Goal: Information Seeking & Learning: Learn about a topic

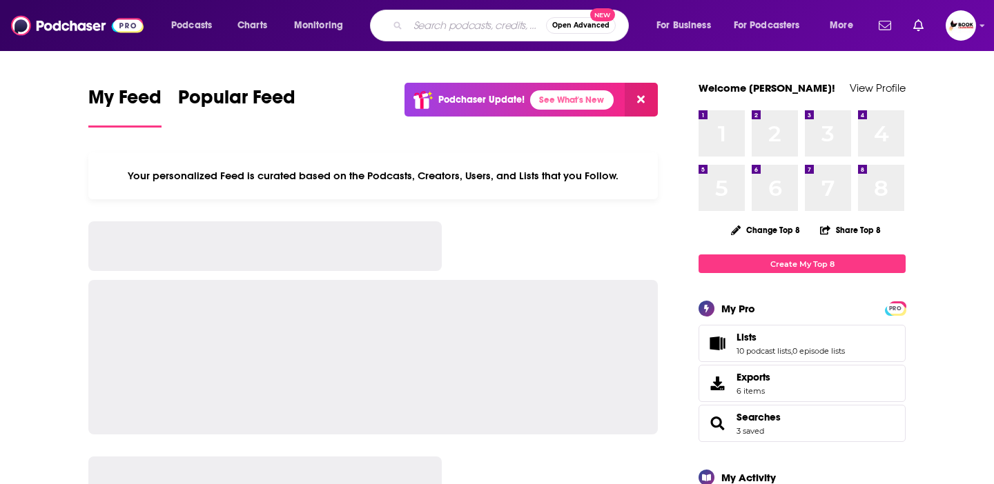
click at [424, 23] on input "Search podcasts, credits, & more..." at bounding box center [477, 25] width 138 height 22
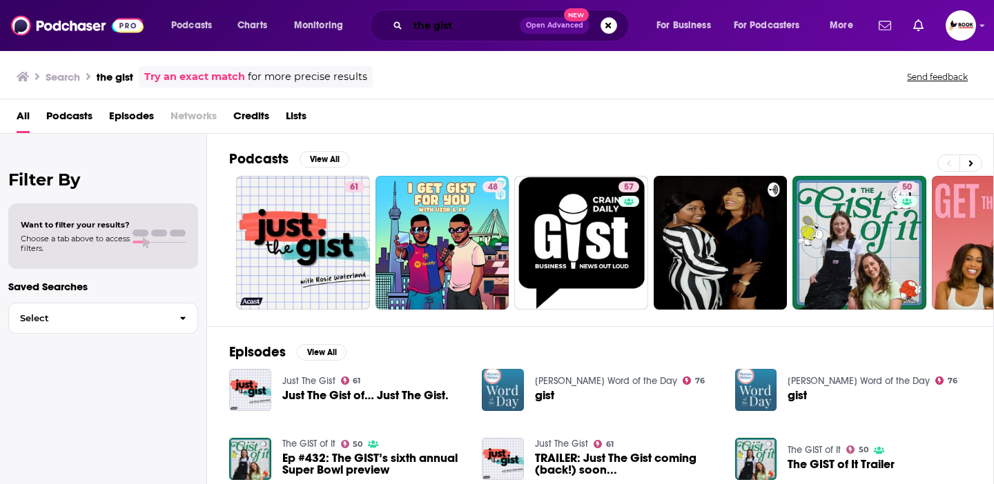
click at [467, 25] on input "the gist" at bounding box center [464, 25] width 112 height 22
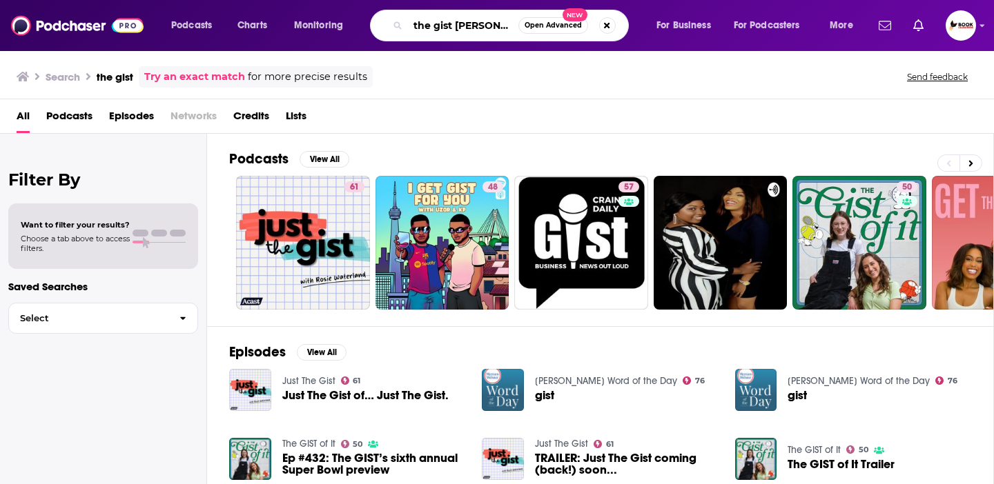
type input "the gist [PERSON_NAME]"
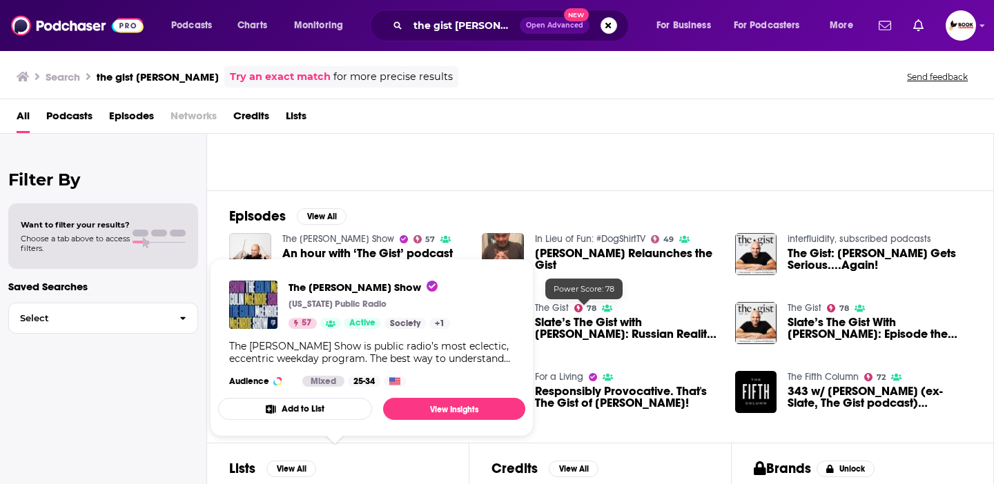
scroll to position [134, 0]
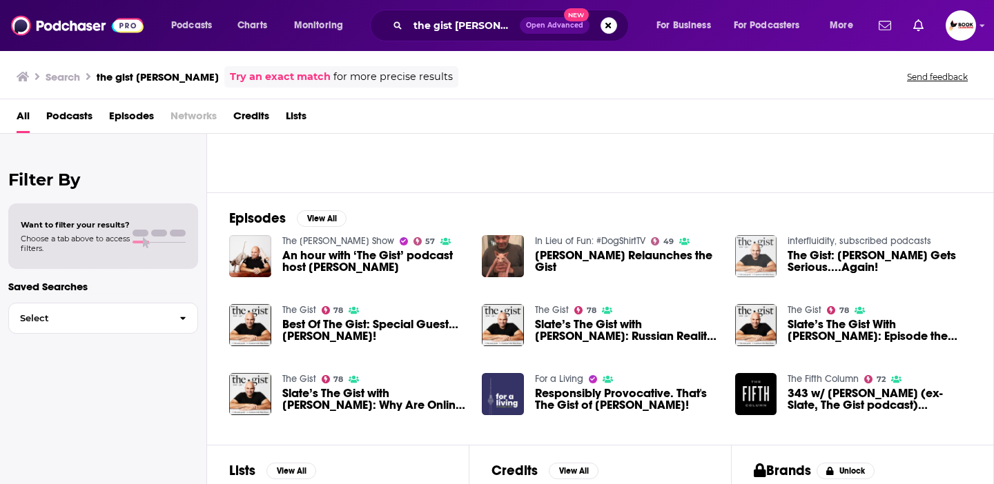
click at [774, 246] on img "The Gist: Mike Pesca Gets Serious....Again!" at bounding box center [756, 256] width 42 height 42
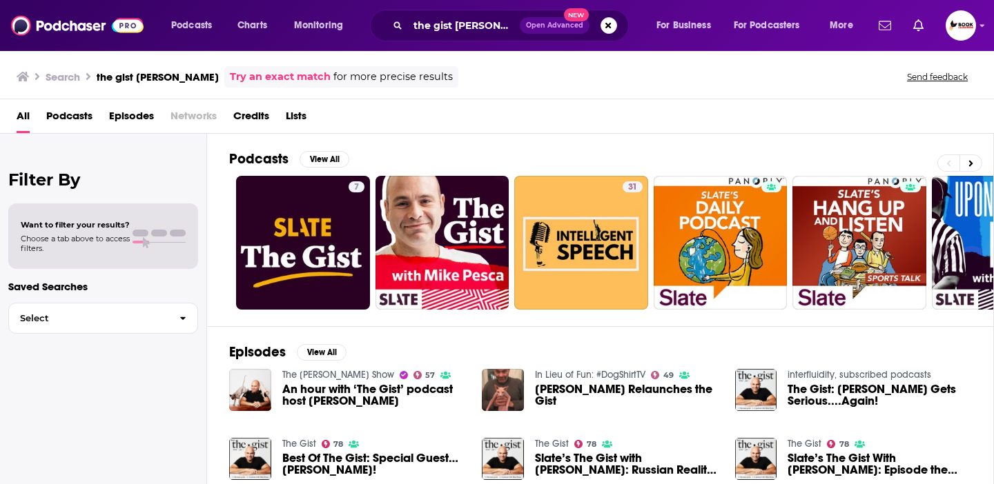
click at [805, 442] on link "The Gist" at bounding box center [804, 444] width 34 height 12
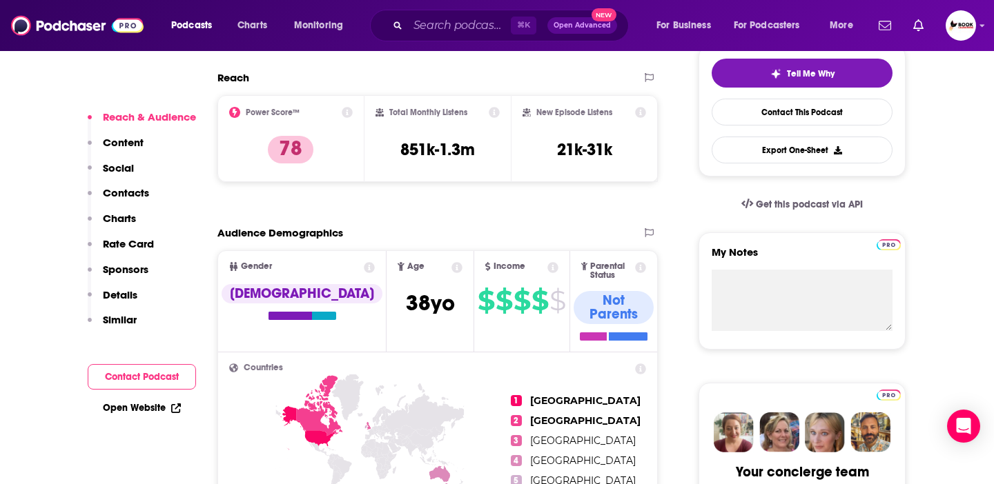
scroll to position [363, 0]
